Goal: Transaction & Acquisition: Purchase product/service

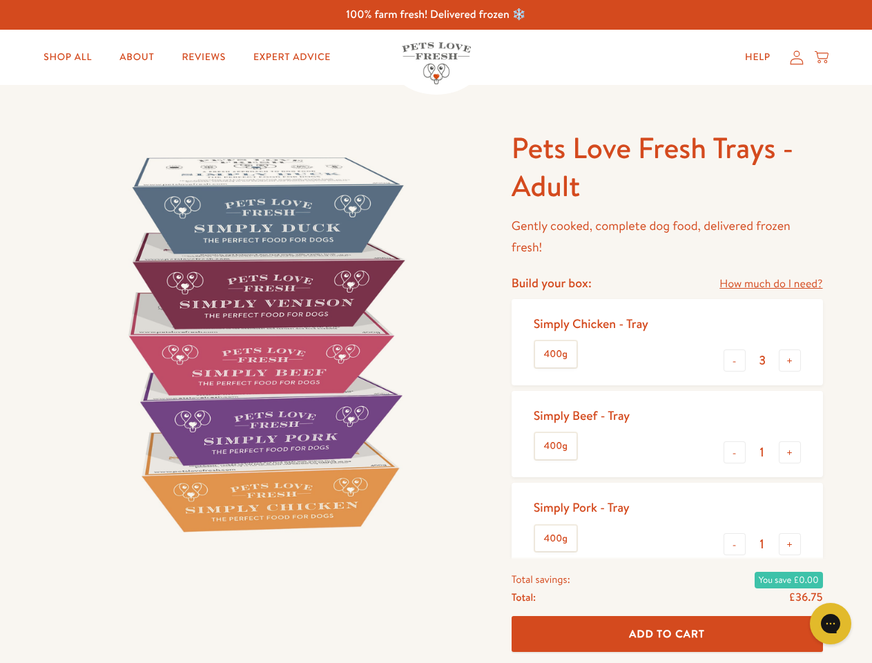
click at [436, 332] on img at bounding box center [264, 343] width 429 height 429
click at [771, 284] on link "How much do I need?" at bounding box center [771, 284] width 103 height 19
click at [0, 0] on div "Feeding guide Find out exactly how much food your dog needs Select a breed Affe…" at bounding box center [0, 0] width 0 height 0
click at [790, 361] on button "+" at bounding box center [790, 361] width 22 height 22
type input "4"
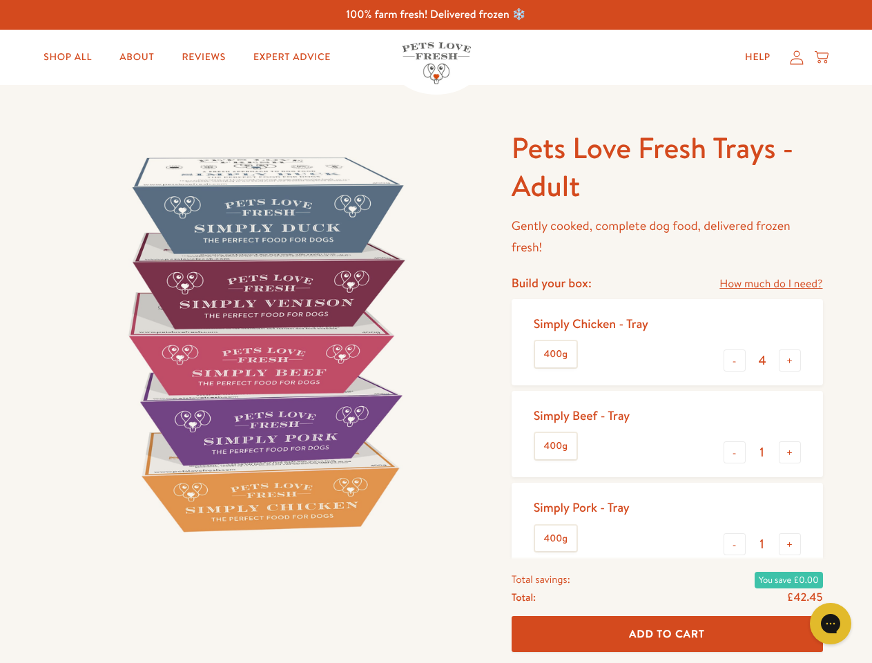
click at [735, 452] on button "-" at bounding box center [735, 452] width 22 height 22
type input "0"
